Goal: Transaction & Acquisition: Purchase product/service

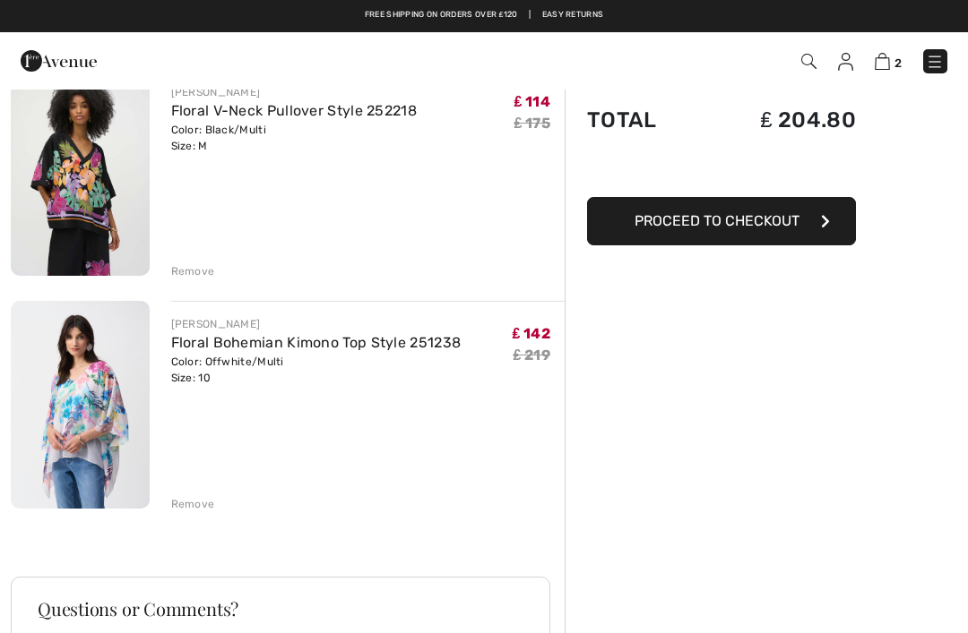
scroll to position [165, 0]
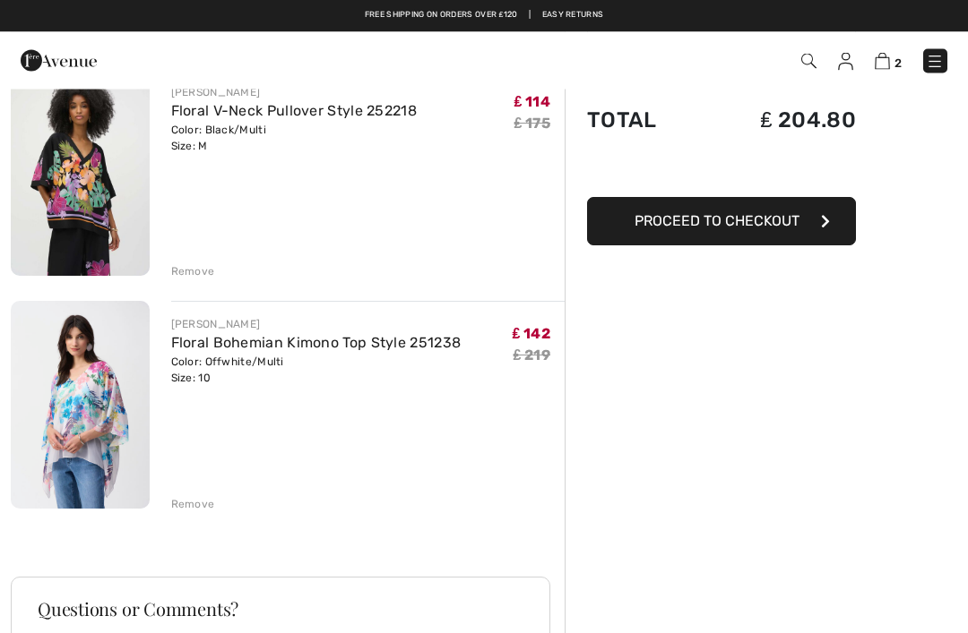
click at [193, 271] on div "Remove" at bounding box center [193, 272] width 44 height 16
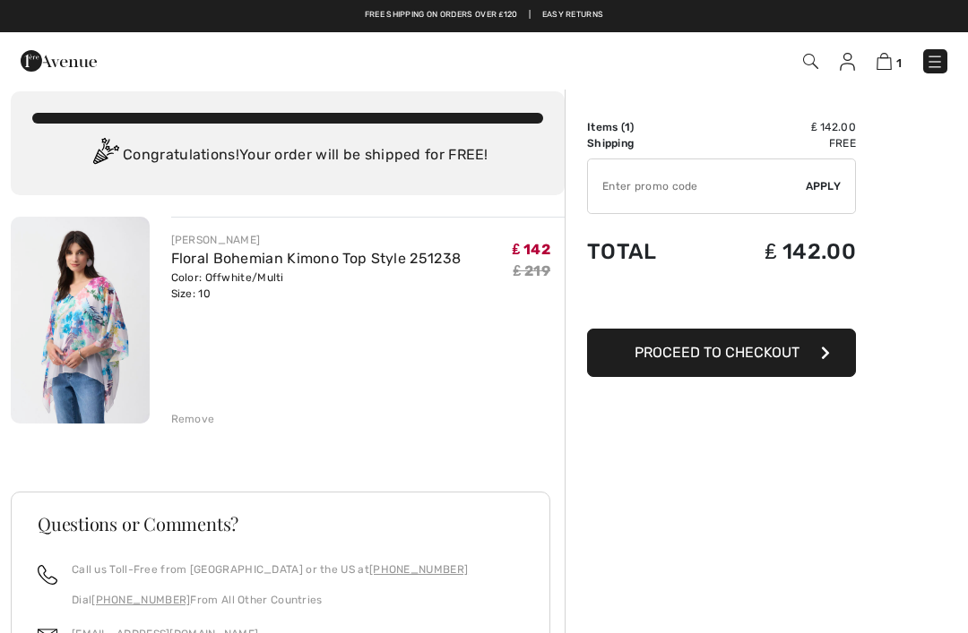
scroll to position [0, 0]
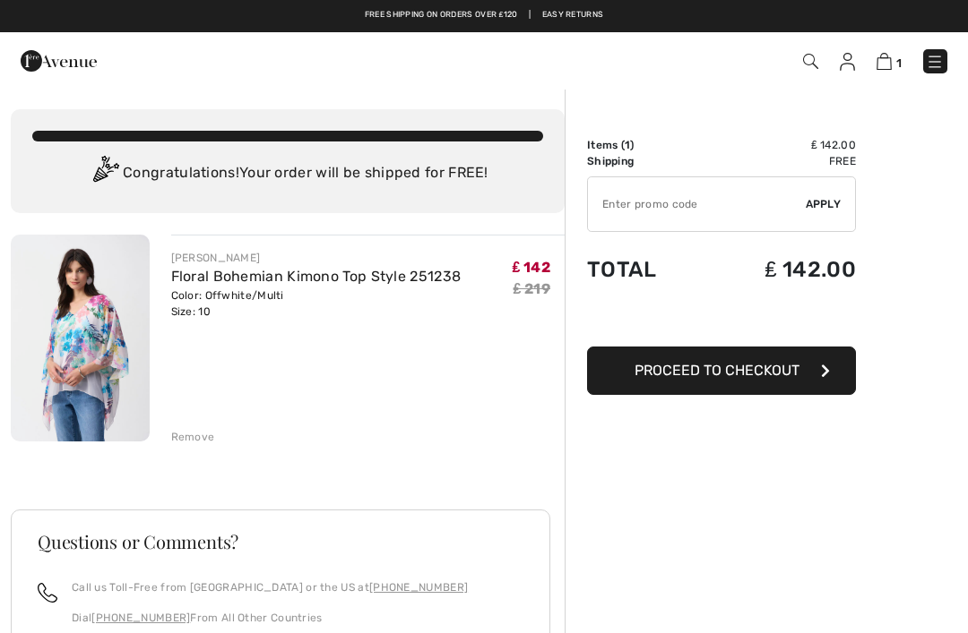
click at [929, 49] on link at bounding box center [935, 61] width 24 height 24
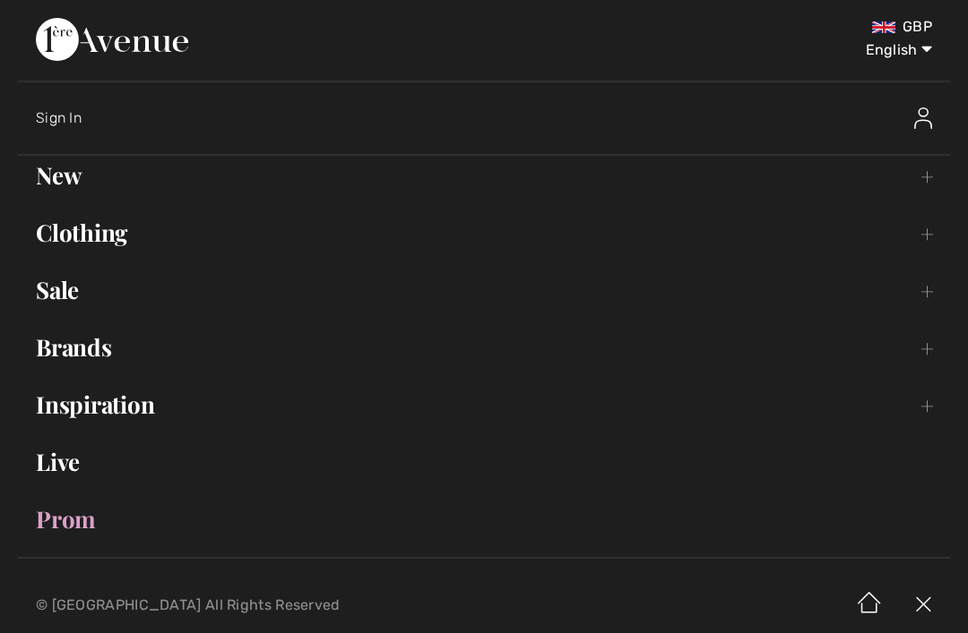
click at [83, 288] on link "Sale Toggle submenu" at bounding box center [484, 290] width 932 height 39
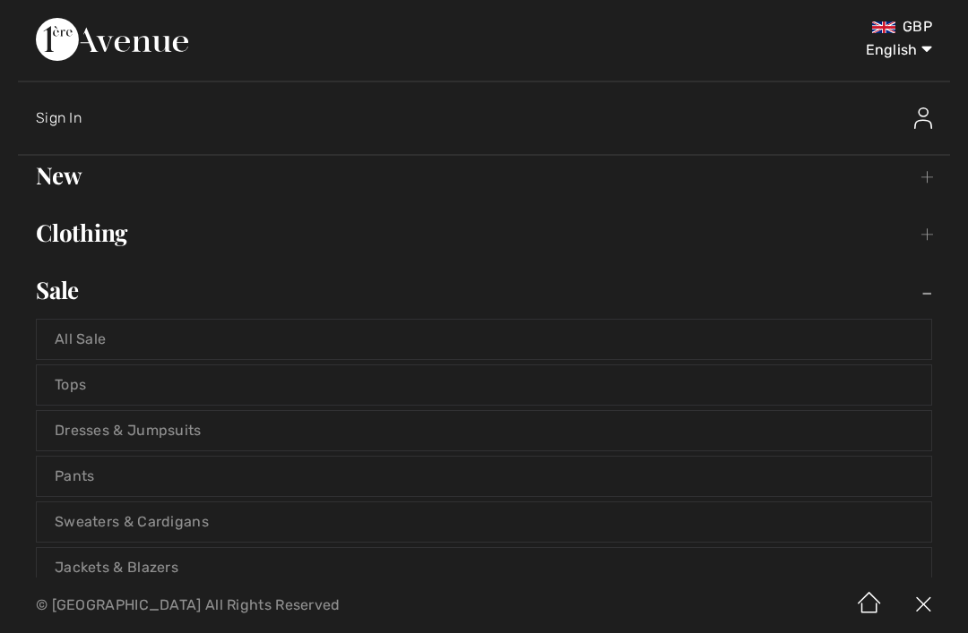
click at [189, 378] on link "Tops" at bounding box center [484, 385] width 894 height 39
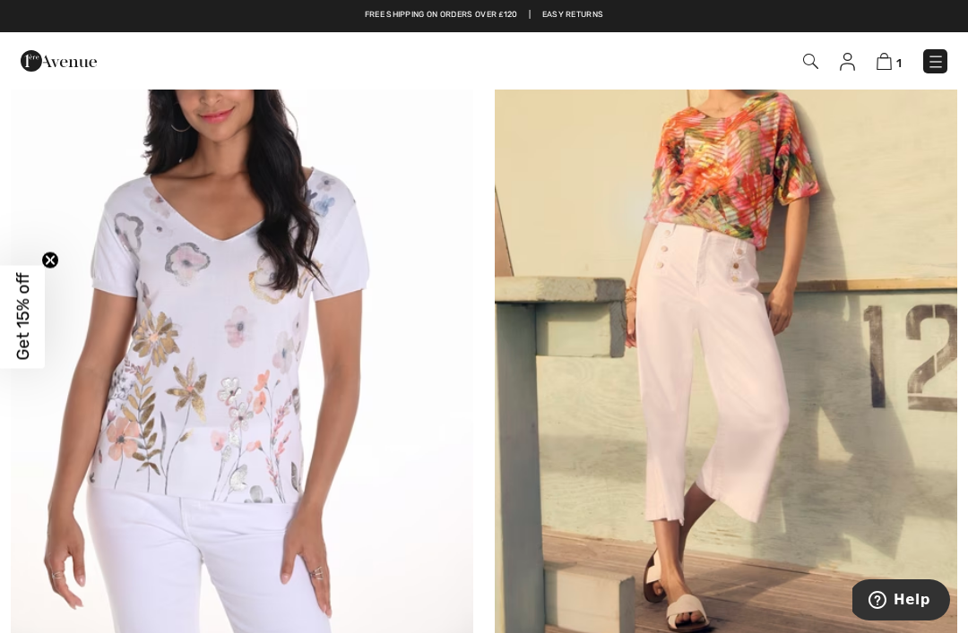
scroll to position [271, 0]
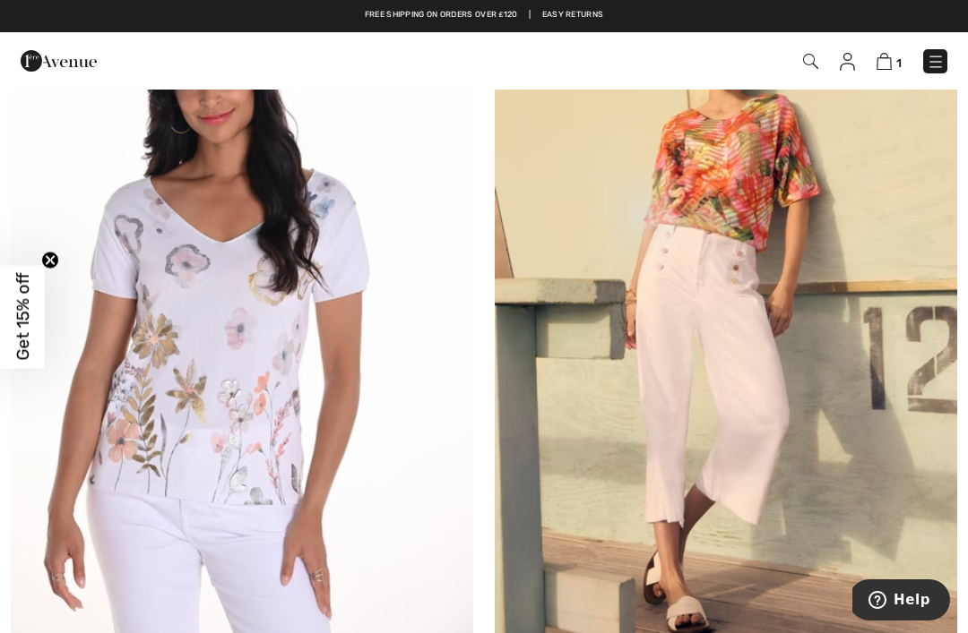
click at [814, 287] on img at bounding box center [726, 299] width 462 height 693
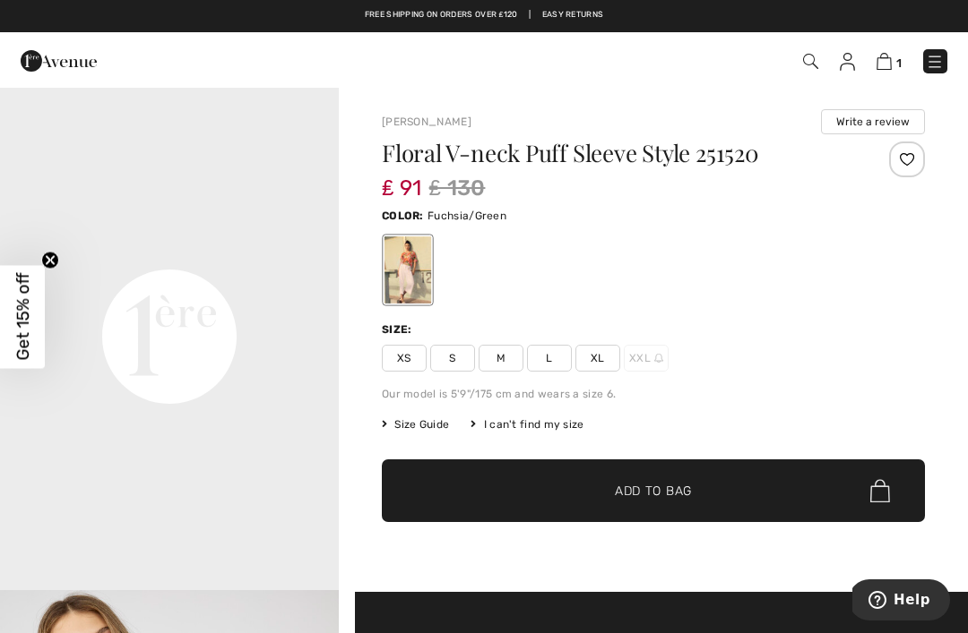
scroll to position [1033, 0]
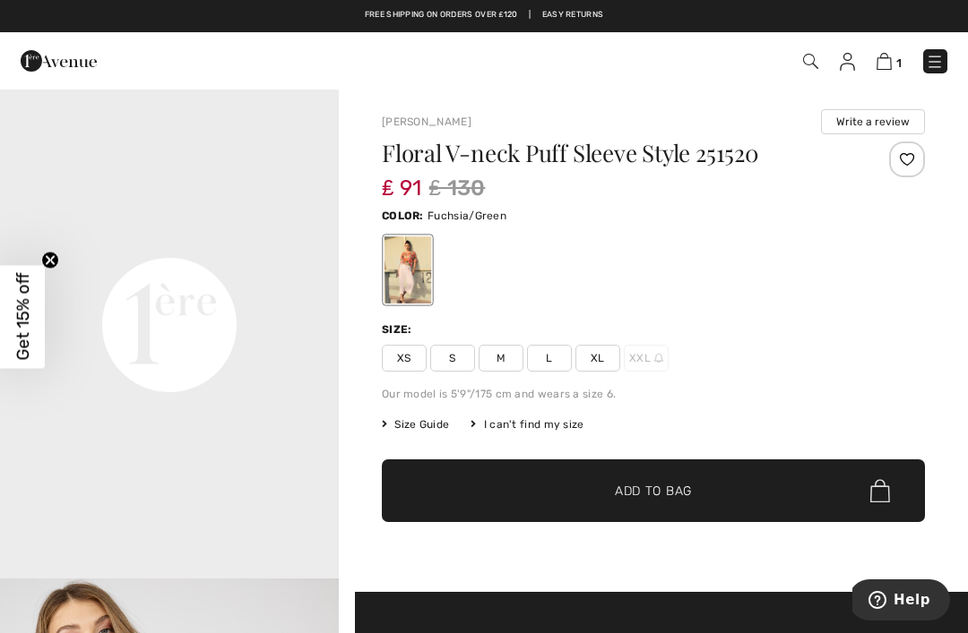
click at [507, 361] on span "M" at bounding box center [500, 358] width 45 height 27
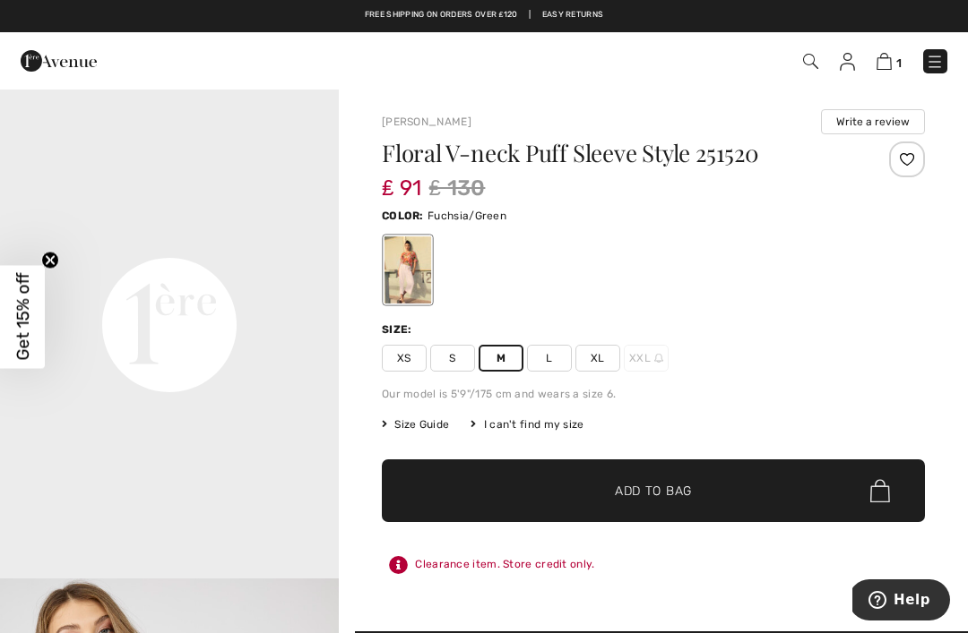
click at [653, 498] on span "Add to Bag" at bounding box center [653, 491] width 77 height 19
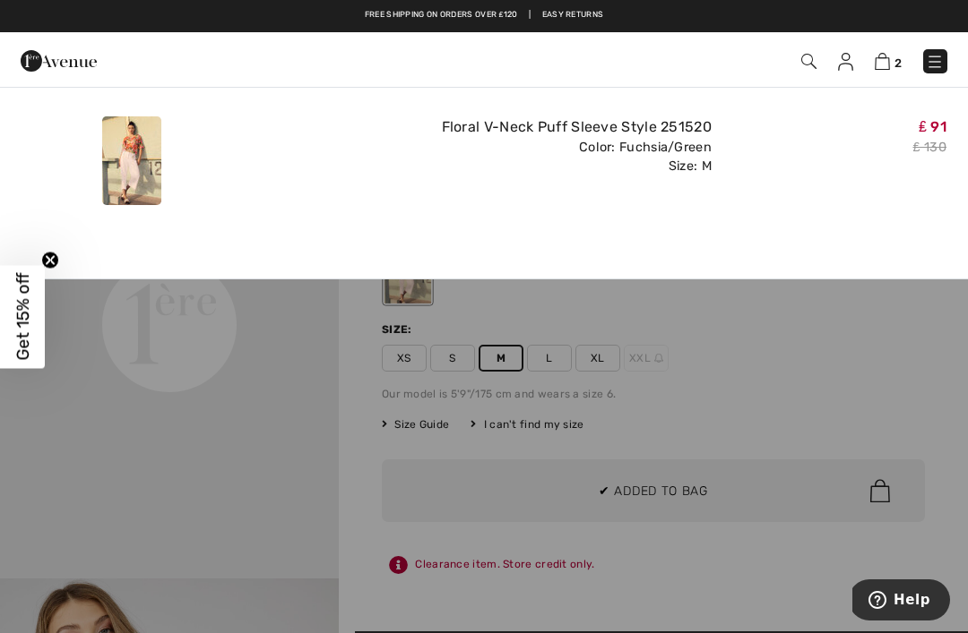
scroll to position [0, 0]
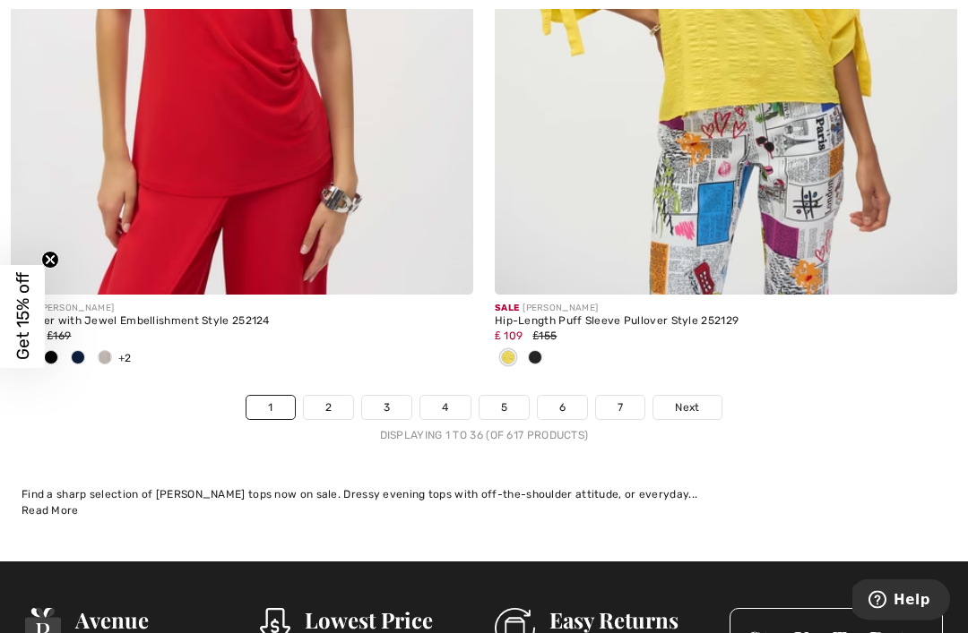
scroll to position [14286, 0]
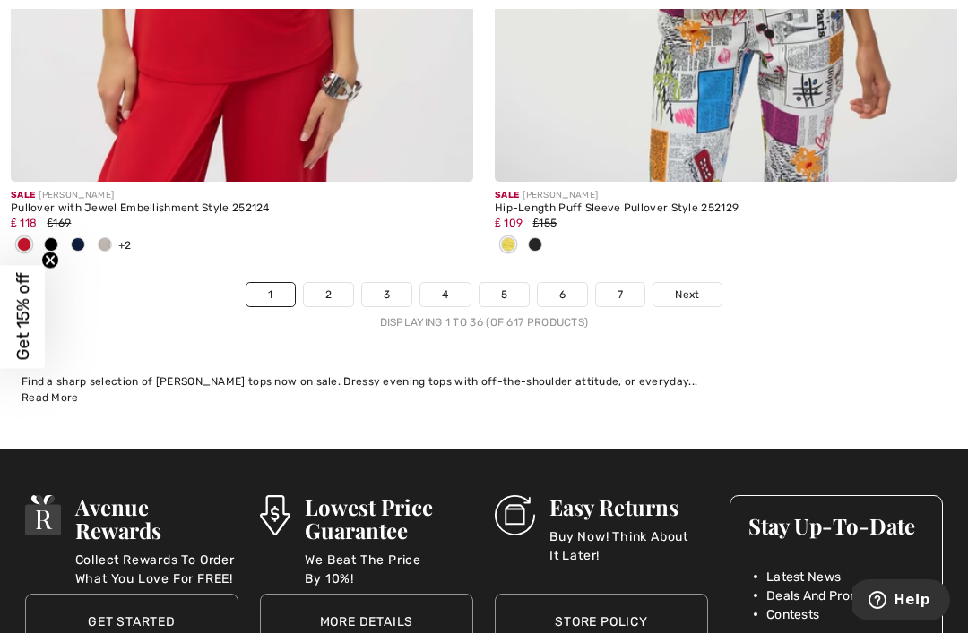
click at [693, 287] on span "Next" at bounding box center [687, 295] width 24 height 16
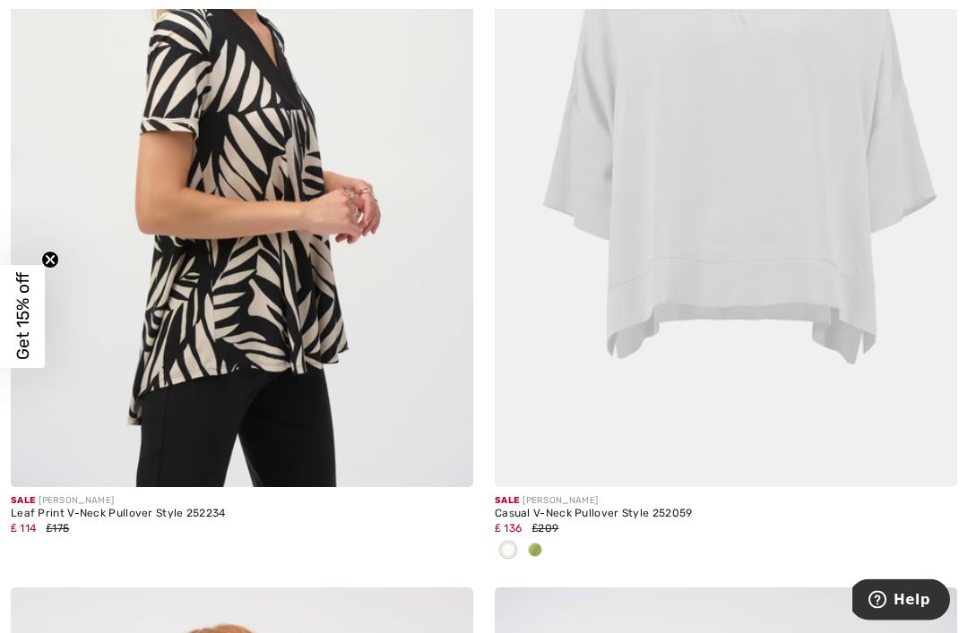
scroll to position [7726, 0]
click at [548, 555] on div at bounding box center [726, 552] width 462 height 30
click at [544, 547] on div at bounding box center [534, 552] width 27 height 30
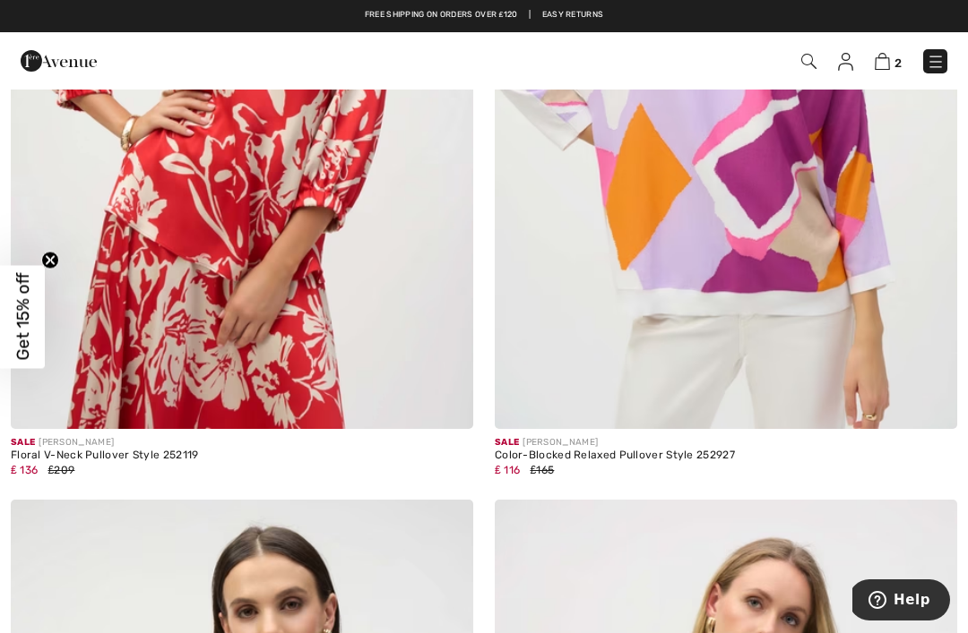
scroll to position [11129, 0]
